Goal: Transaction & Acquisition: Purchase product/service

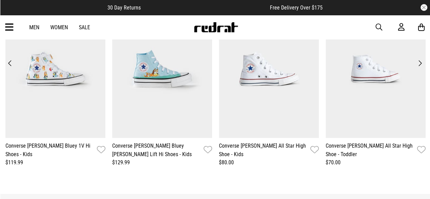
scroll to position [787, 0]
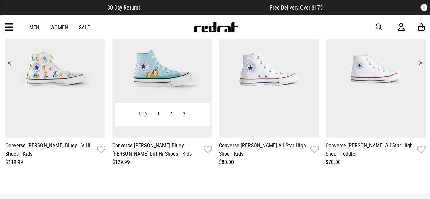
click at [139, 147] on link "Converse [PERSON_NAME] Bluey [PERSON_NAME] Lift Hi Shoes - Kids" at bounding box center [156, 149] width 89 height 17
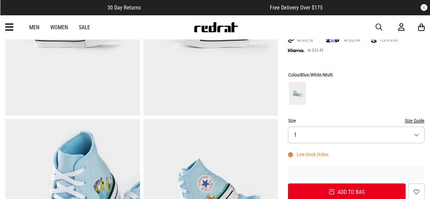
scroll to position [150, 0]
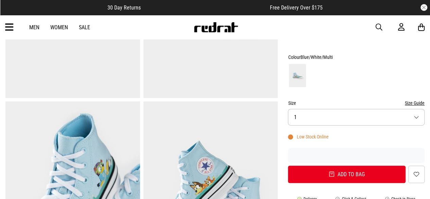
click at [385, 122] on button "Size 1" at bounding box center [356, 117] width 137 height 17
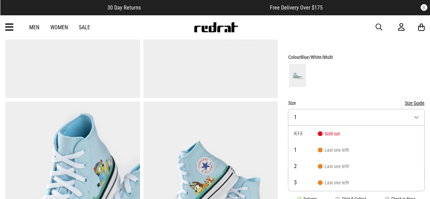
click at [387, 93] on form "Colour Blue/White/Multi Size Size Guide Size 1 K13 Sold out 1 Last one left! 2 …" at bounding box center [356, 118] width 137 height 130
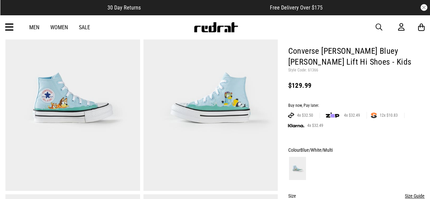
scroll to position [0, 0]
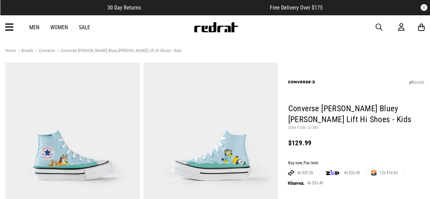
click at [85, 28] on link "Sale" at bounding box center [84, 27] width 11 height 6
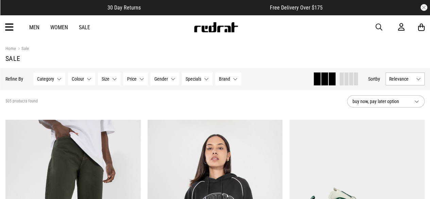
click at [169, 79] on button "Gender None selected" at bounding box center [164, 78] width 29 height 13
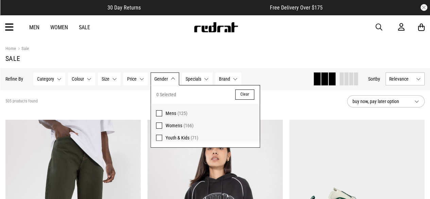
click at [157, 139] on span at bounding box center [159, 137] width 6 height 6
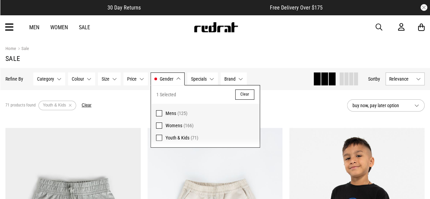
click at [393, 106] on span "buy now, pay later option" at bounding box center [380, 105] width 56 height 8
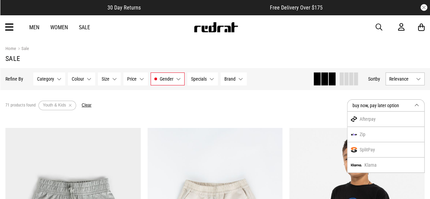
click at [367, 135] on div "Zip" at bounding box center [385, 134] width 77 height 15
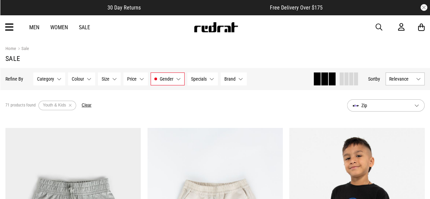
click at [405, 80] on span "Relevance" at bounding box center [401, 78] width 24 height 5
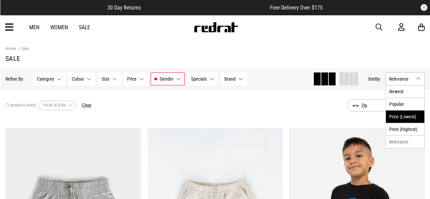
click at [403, 114] on li "Price (Lowest)" at bounding box center [404, 116] width 38 height 13
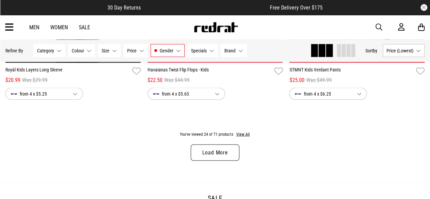
scroll to position [1932, 0]
click at [217, 153] on link "Load More" at bounding box center [215, 152] width 48 height 16
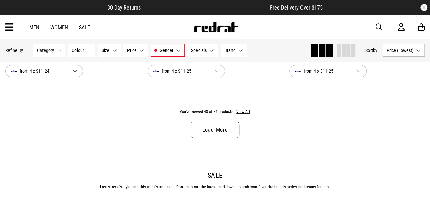
scroll to position [3875, 0]
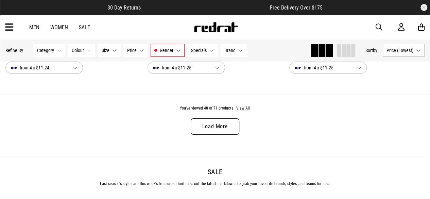
click at [223, 127] on link "Load More" at bounding box center [215, 126] width 48 height 16
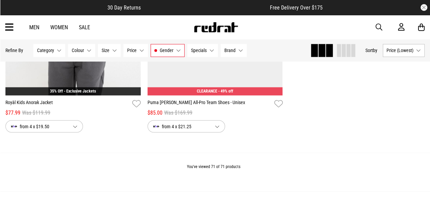
scroll to position [5735, 0]
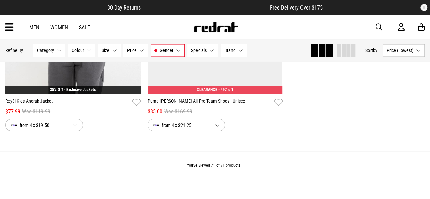
click at [55, 29] on link "Women" at bounding box center [59, 27] width 18 height 6
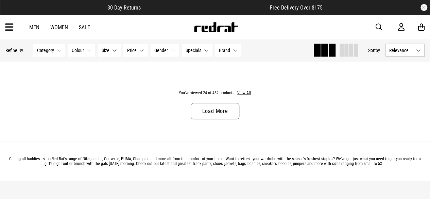
scroll to position [1965, 0]
click at [210, 105] on link "Load More" at bounding box center [215, 111] width 48 height 16
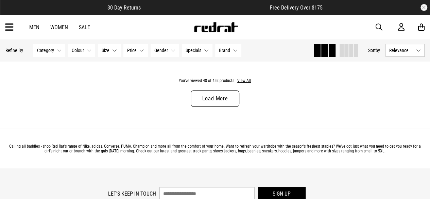
scroll to position [3895, 0]
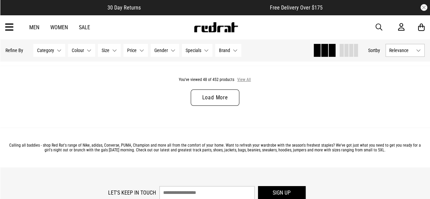
click at [249, 83] on button "View All" at bounding box center [244, 80] width 14 height 6
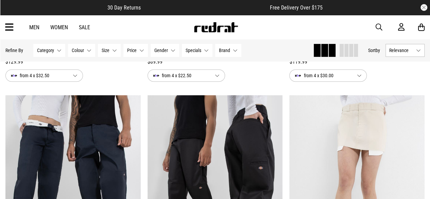
scroll to position [5297, 0]
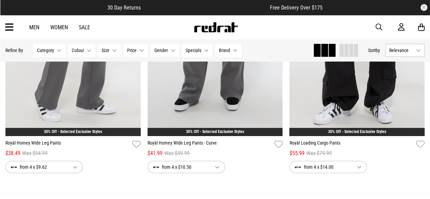
scroll to position [7605, 0]
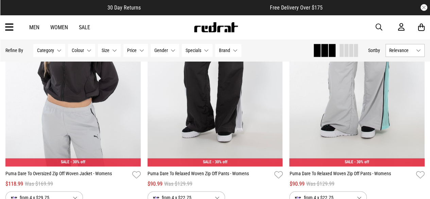
scroll to position [9489, 0]
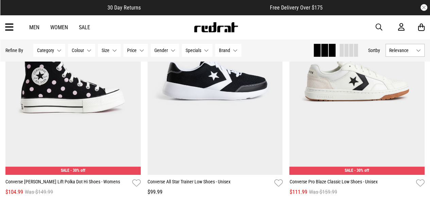
scroll to position [11398, 0]
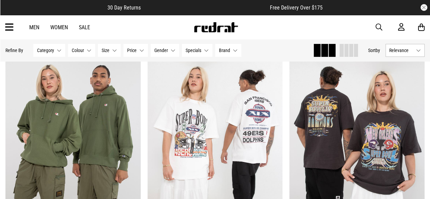
scroll to position [13016, 0]
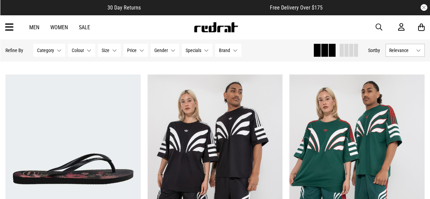
scroll to position [15144, 0]
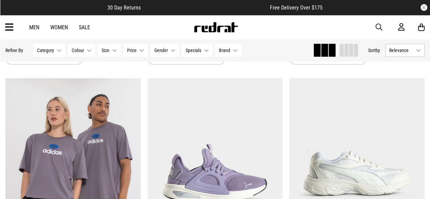
scroll to position [16339, 0]
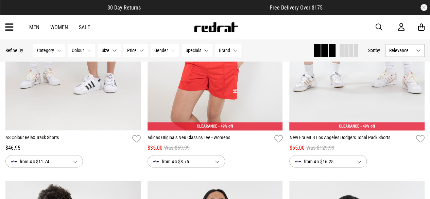
scroll to position [18632, 0]
